Goal: Task Accomplishment & Management: Check status

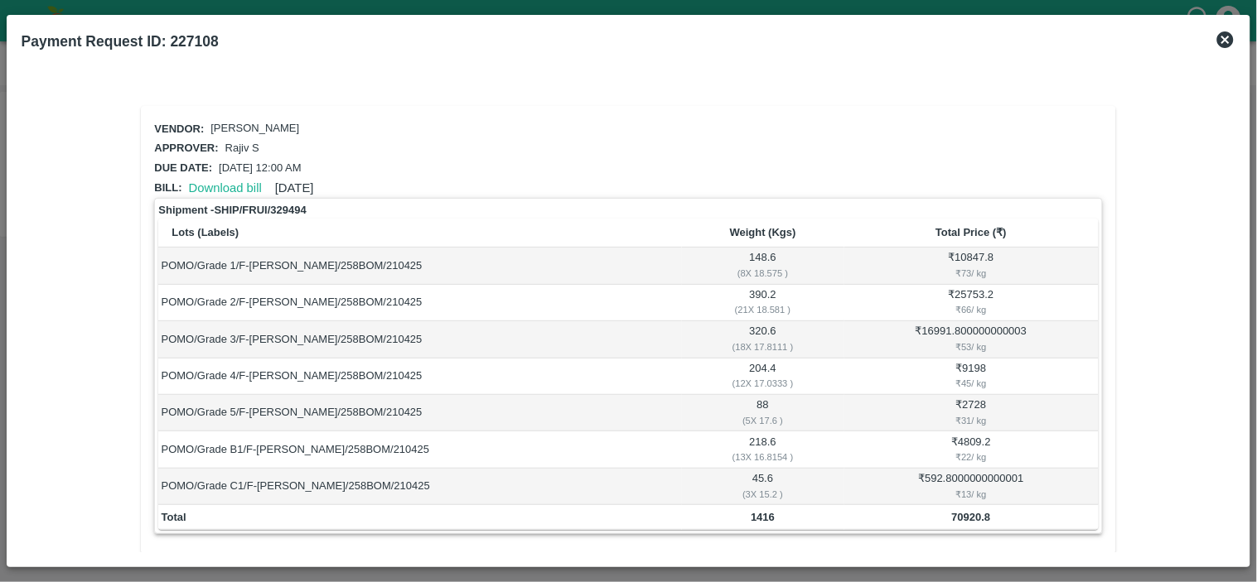
click at [1227, 36] on icon at bounding box center [1225, 39] width 17 height 17
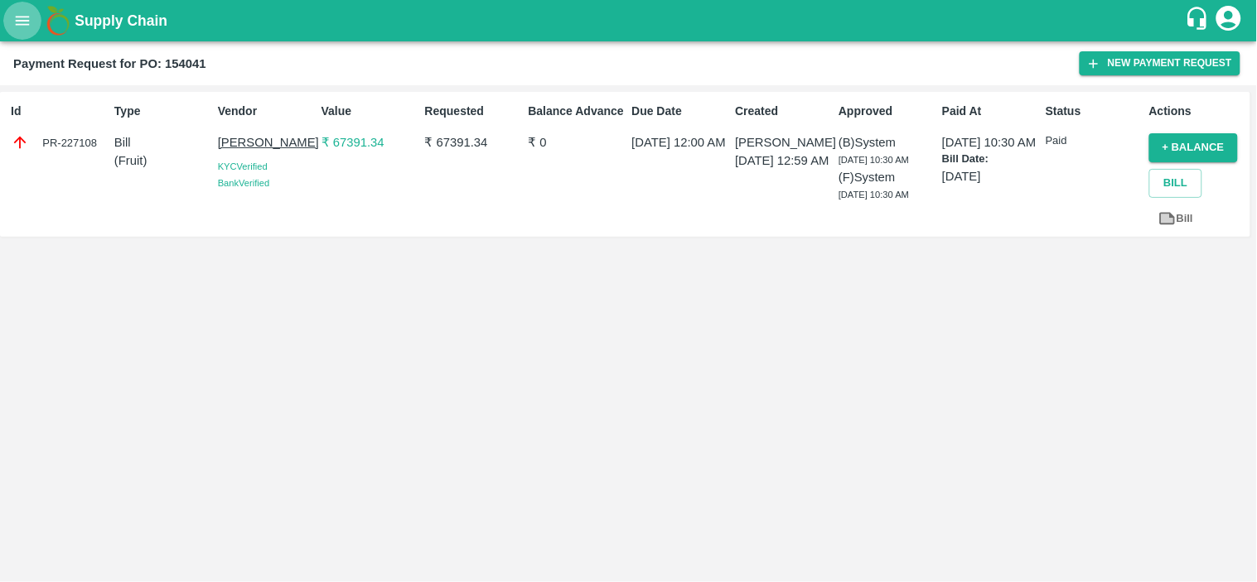
click at [17, 21] on icon "open drawer" at bounding box center [23, 20] width 14 height 9
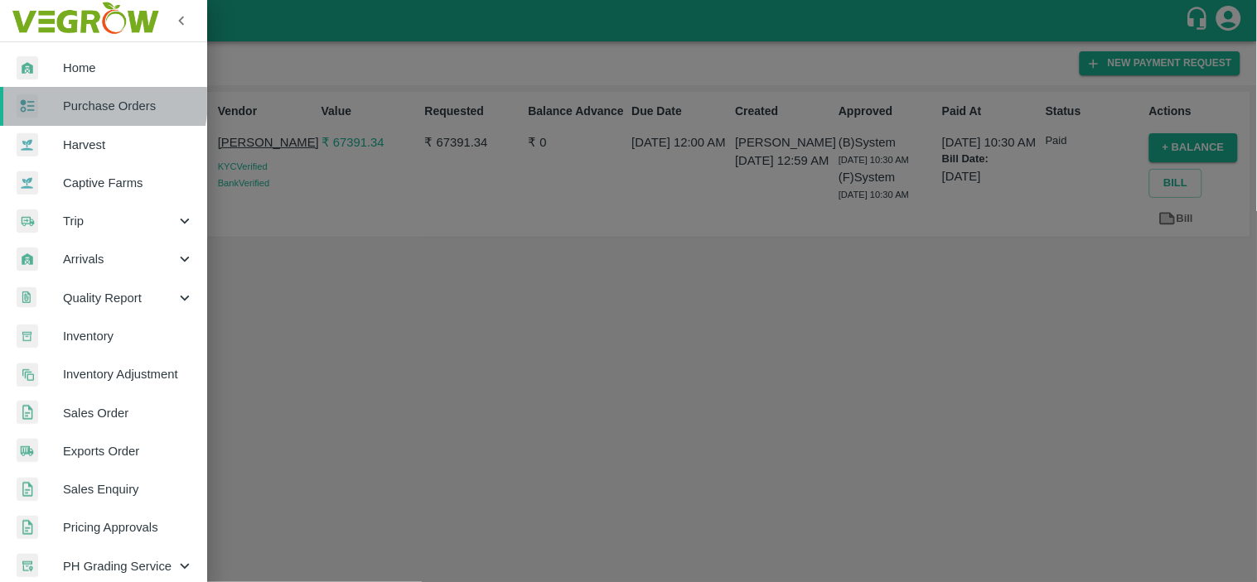
click at [94, 102] on span "Purchase Orders" at bounding box center [128, 106] width 131 height 18
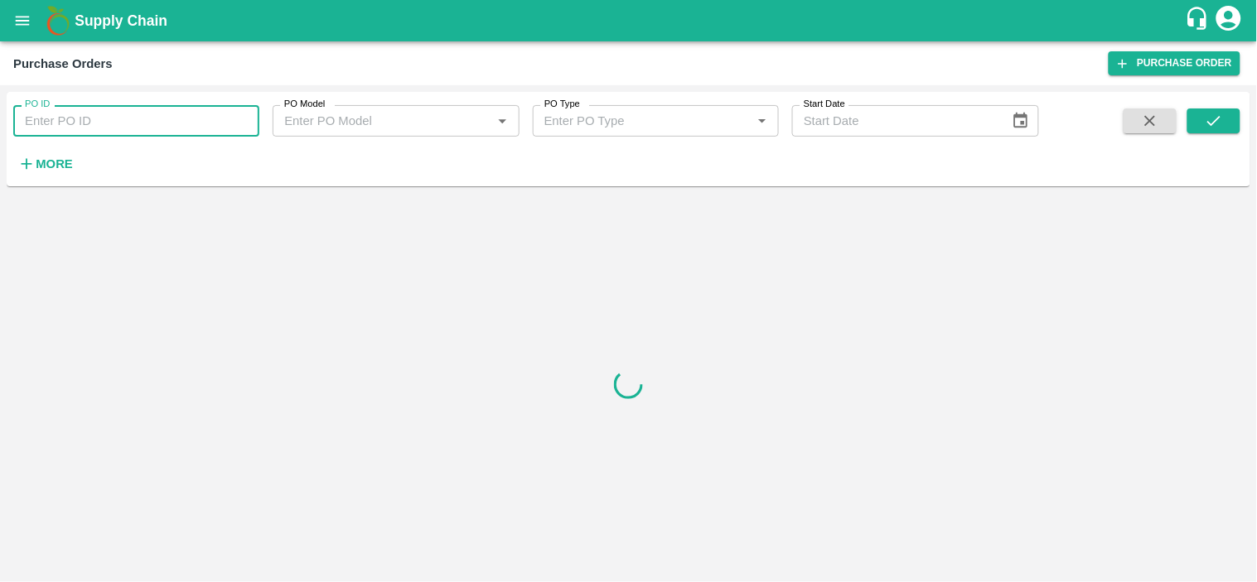
click at [104, 111] on input "PO ID" at bounding box center [136, 120] width 246 height 31
paste input "172249"
click at [1214, 133] on button "submit" at bounding box center [1213, 121] width 53 height 25
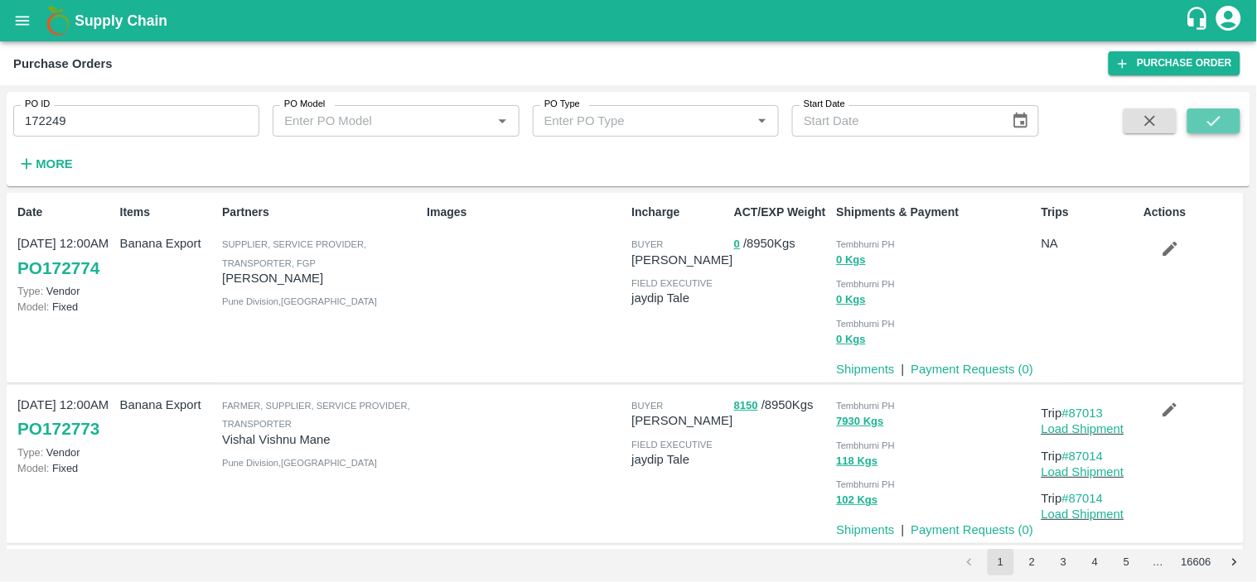
click at [1213, 128] on icon "submit" at bounding box center [1214, 121] width 18 height 18
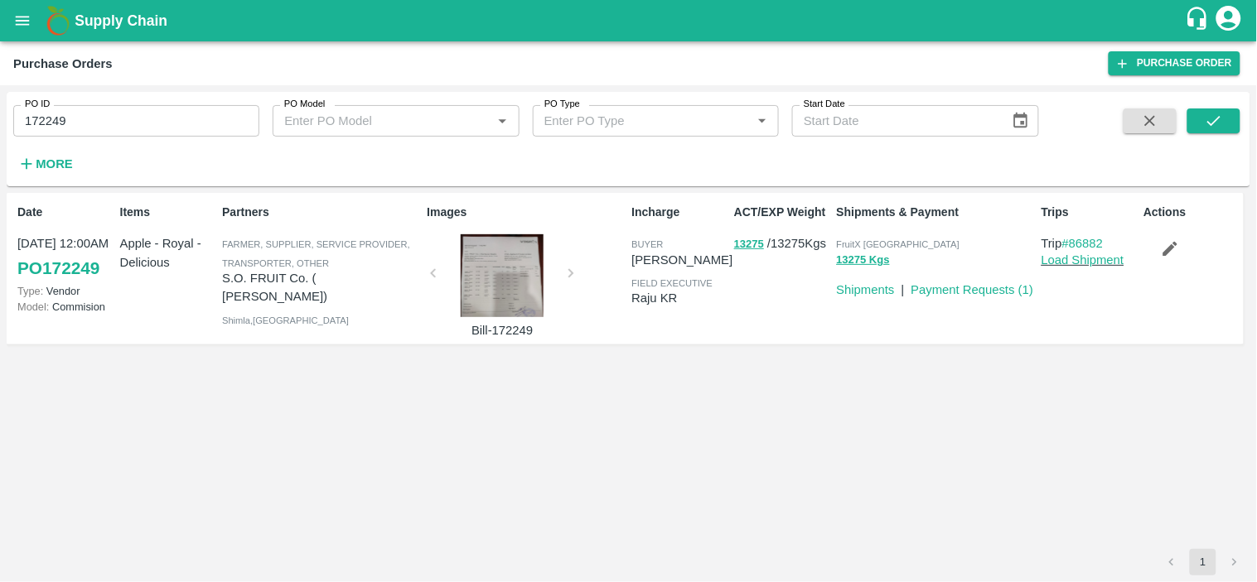
click at [875, 241] on span "FruitX [GEOGRAPHIC_DATA]" at bounding box center [898, 244] width 123 height 10
copy p "FruitX Bangalore 13275 Kgs"
click at [176, 125] on input "172249" at bounding box center [136, 120] width 246 height 31
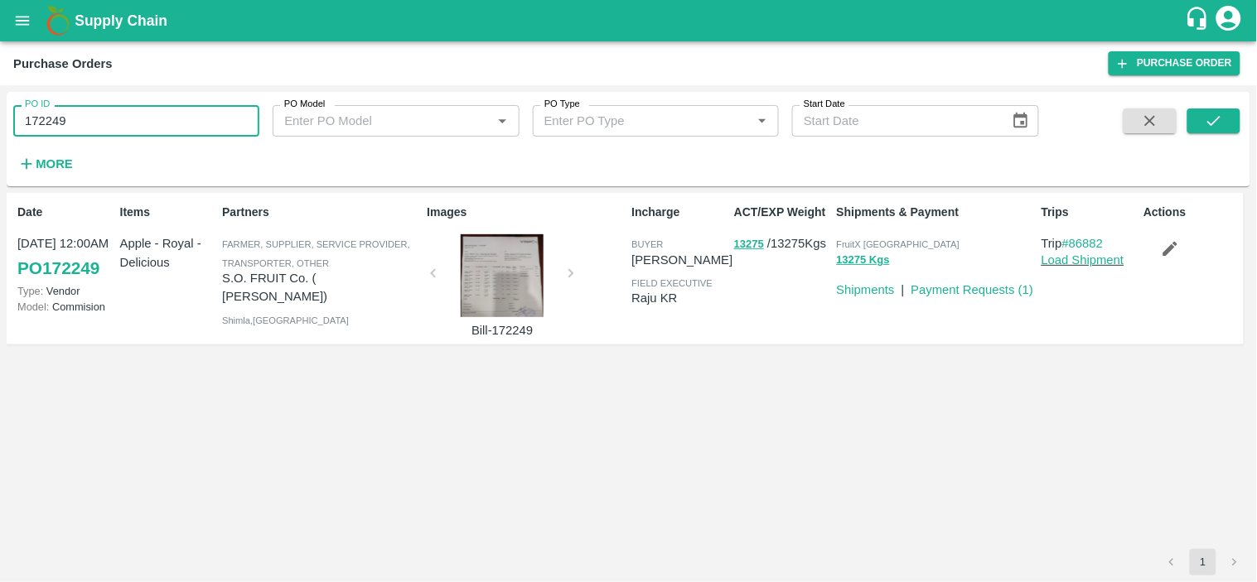
click at [176, 125] on input "172249" at bounding box center [136, 120] width 246 height 31
paste input "text"
type input "172540"
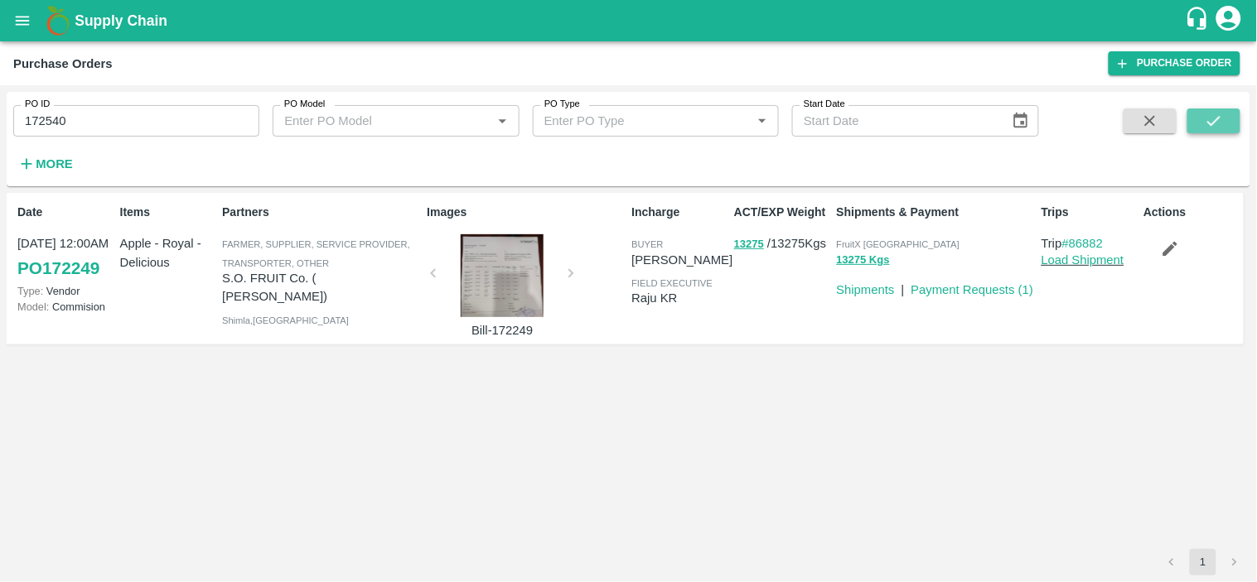
click at [1219, 129] on icon "submit" at bounding box center [1214, 121] width 18 height 18
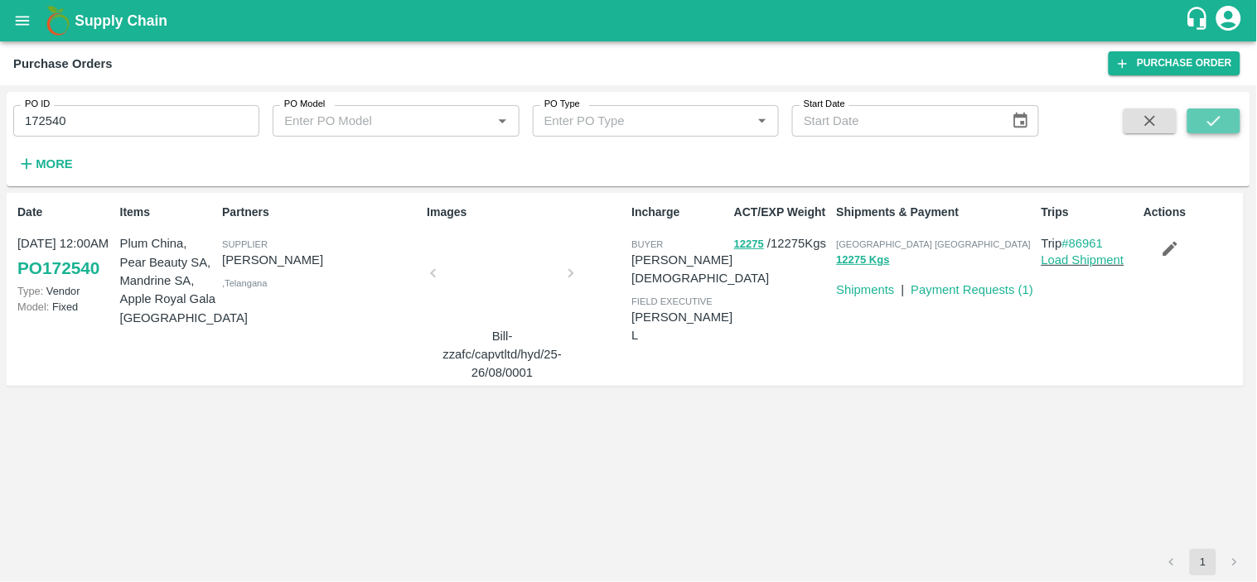
click at [1219, 129] on icon "submit" at bounding box center [1214, 121] width 18 height 18
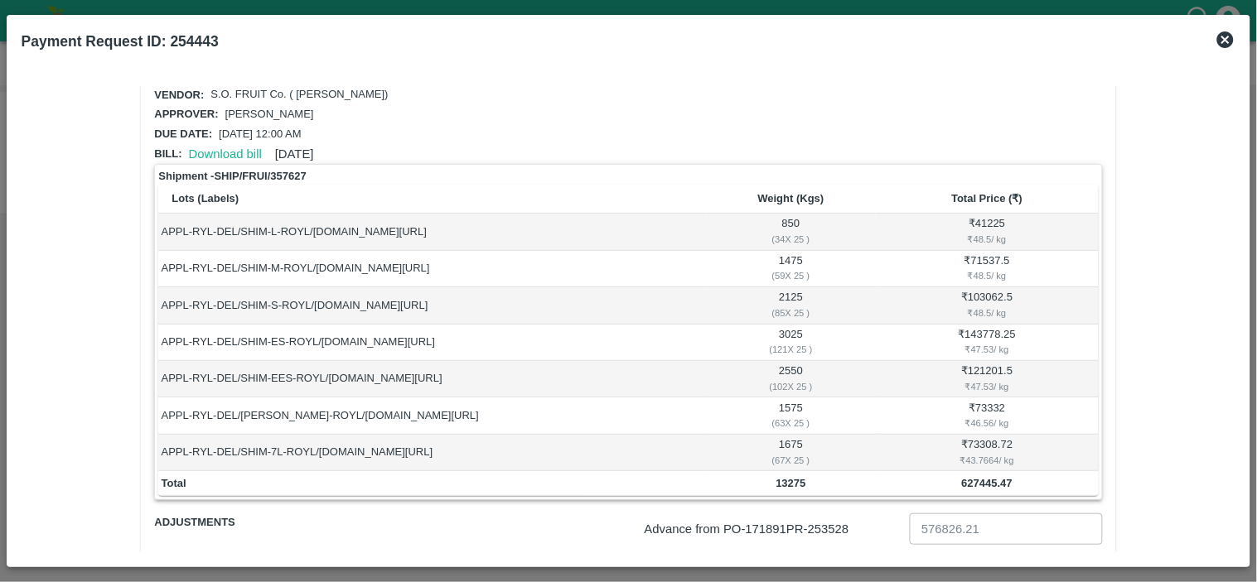
scroll to position [17, 0]
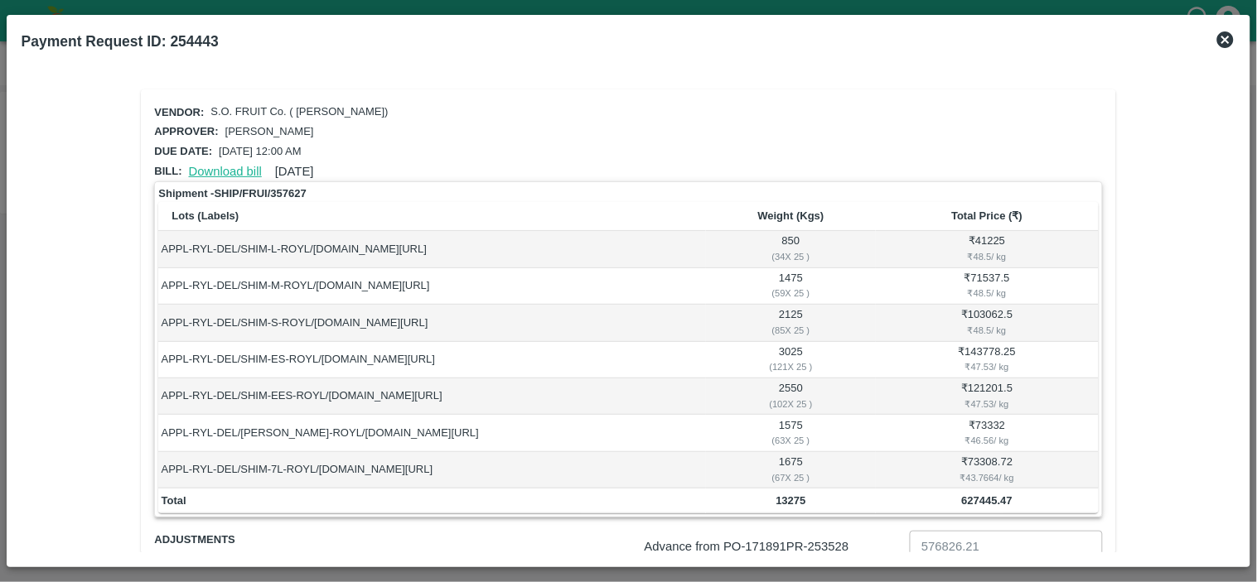
click at [211, 165] on link "Download bill" at bounding box center [225, 171] width 73 height 13
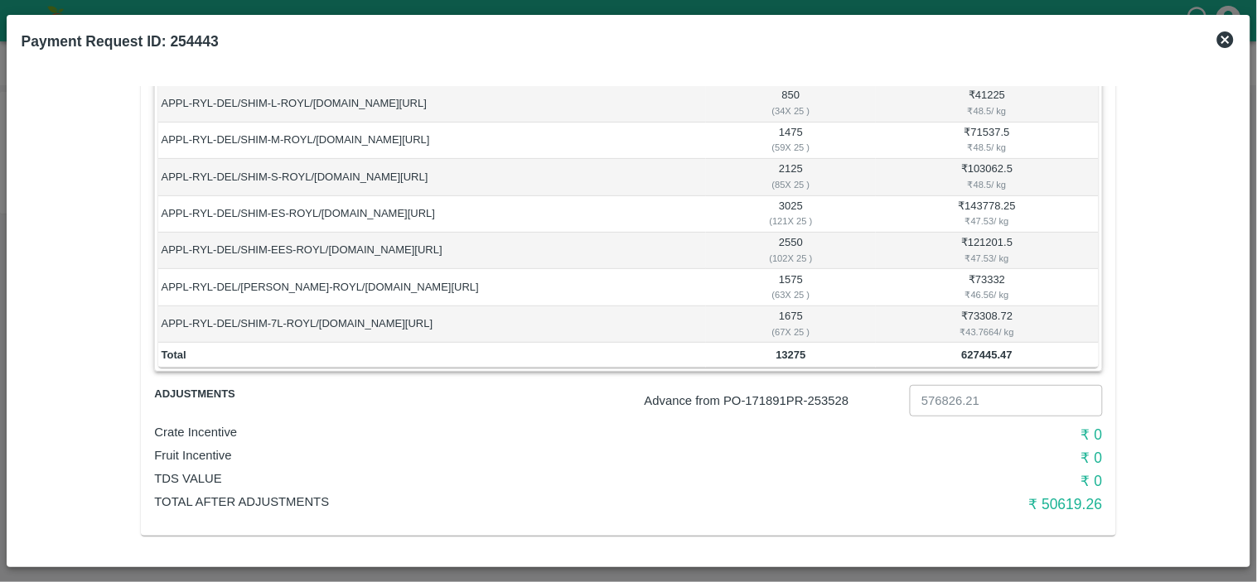
click at [832, 402] on p "Advance from PO- 171891 PR- 253528" at bounding box center [774, 401] width 258 height 18
copy p "253528"
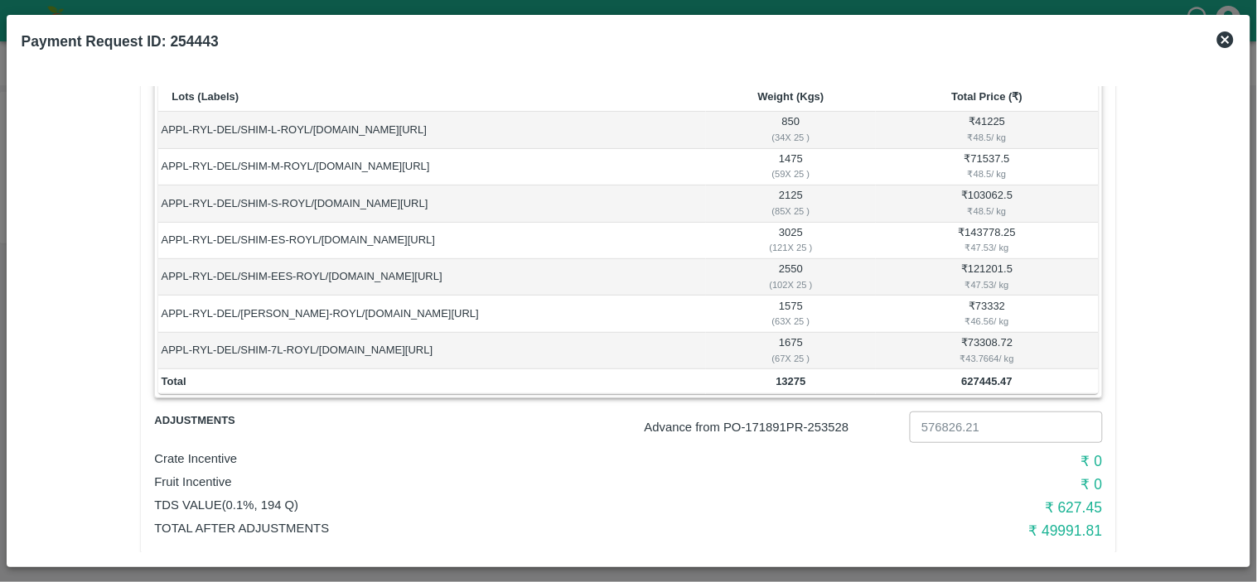
scroll to position [162, 0]
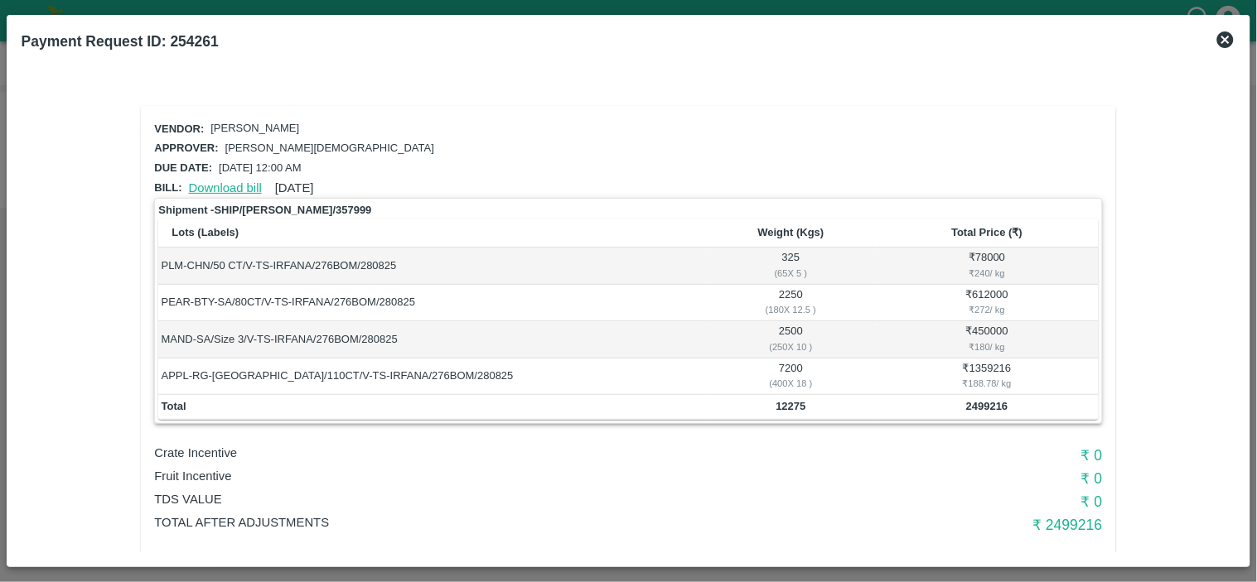
click at [226, 186] on link "Download bill" at bounding box center [225, 187] width 73 height 13
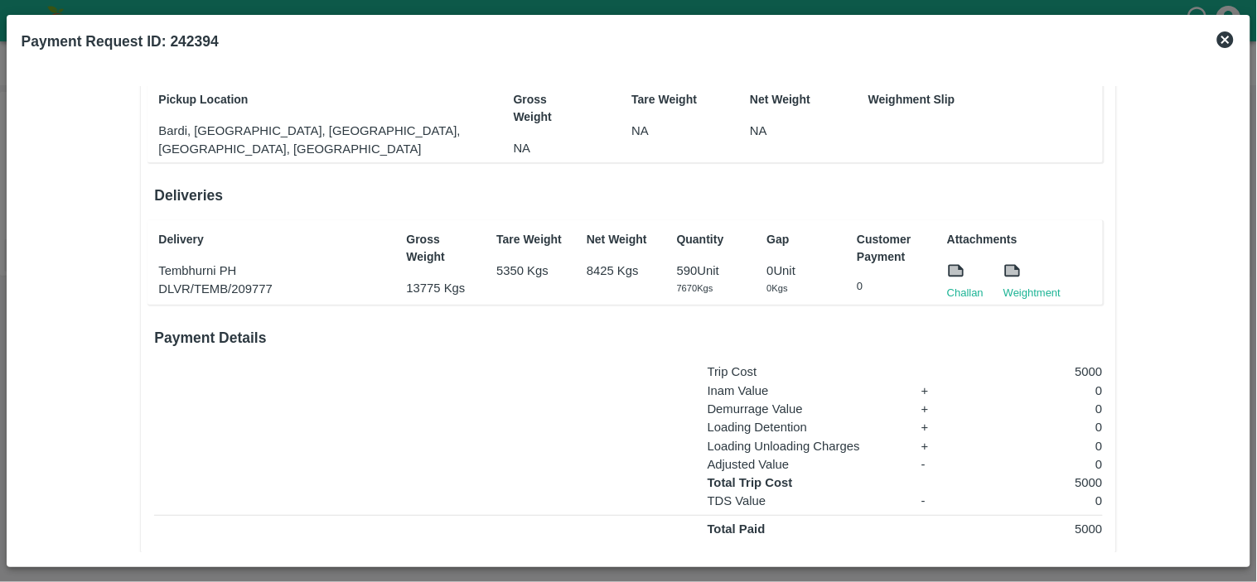
scroll to position [167, 0]
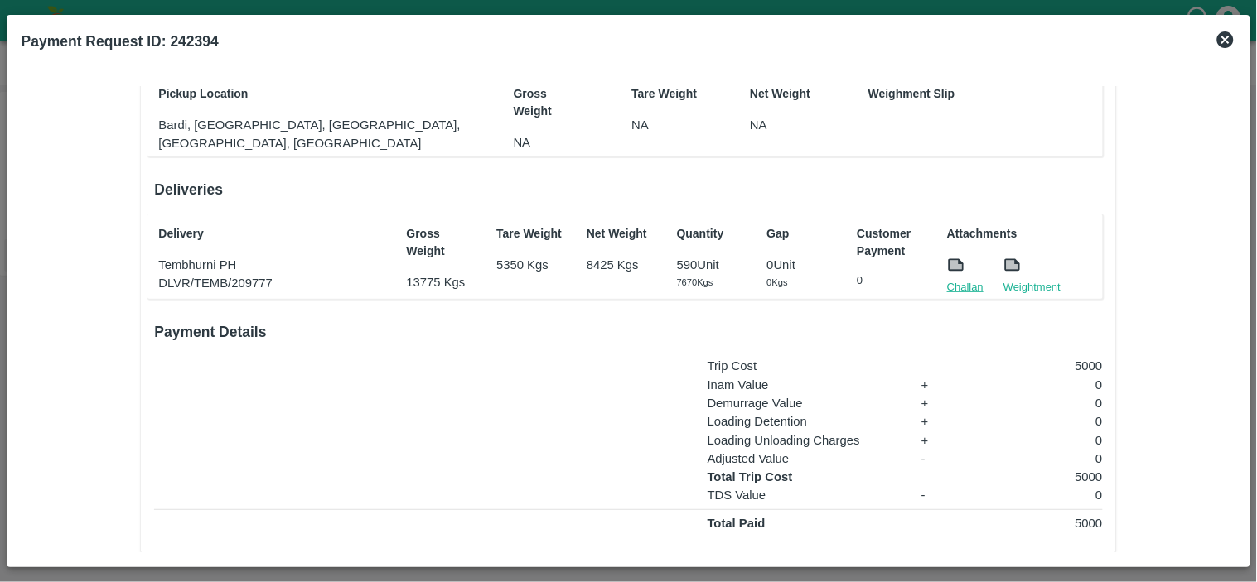
click at [951, 283] on link "Challan" at bounding box center [965, 287] width 36 height 17
